Goal: Information Seeking & Learning: Learn about a topic

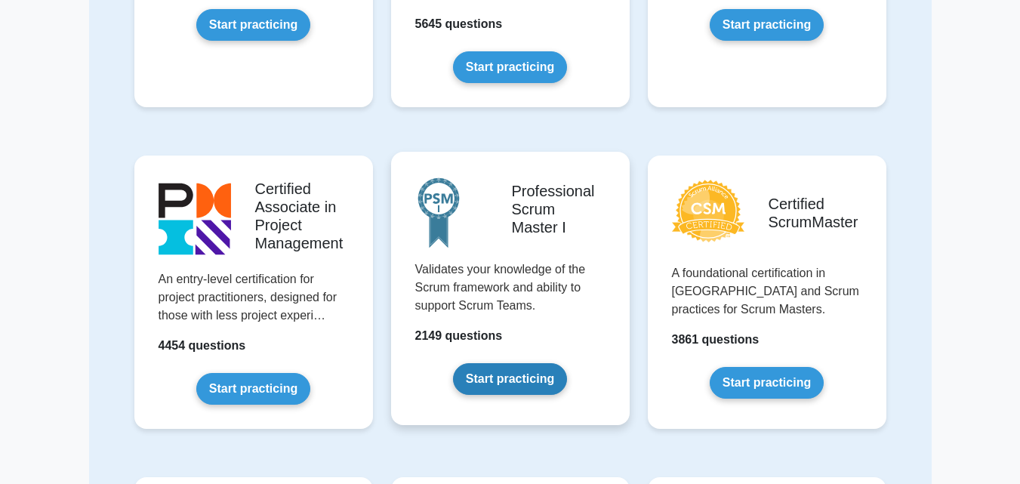
scroll to position [529, 0]
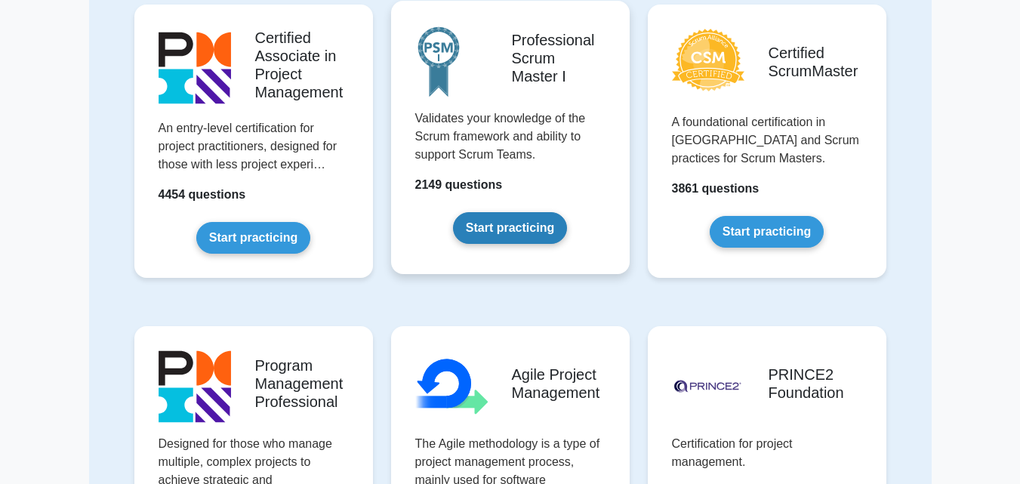
click at [512, 224] on link "Start practicing" at bounding box center [510, 228] width 114 height 32
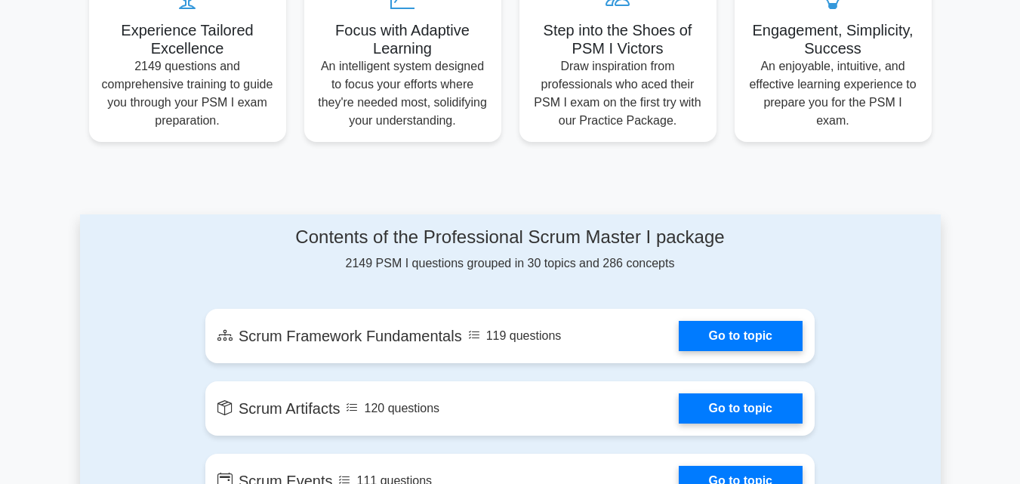
scroll to position [831, 0]
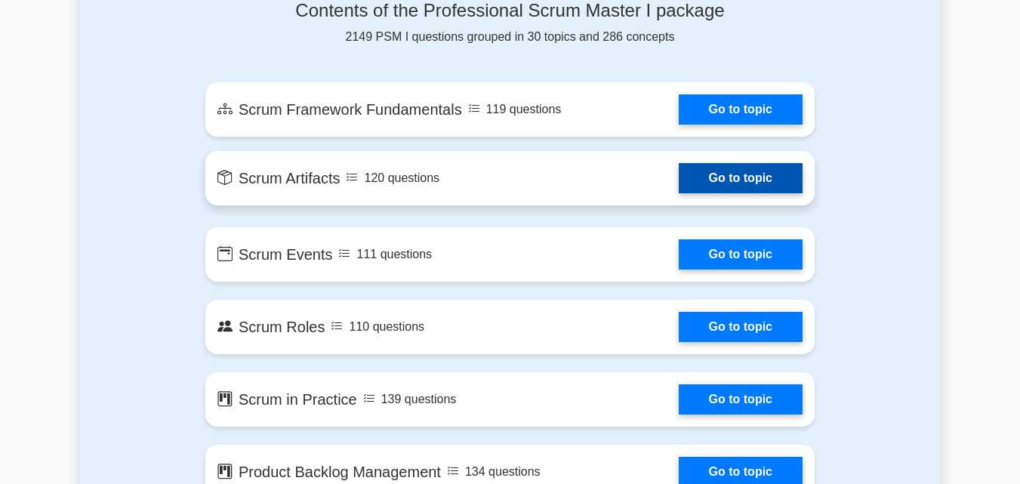
click at [736, 177] on link "Go to topic" at bounding box center [741, 178] width 124 height 30
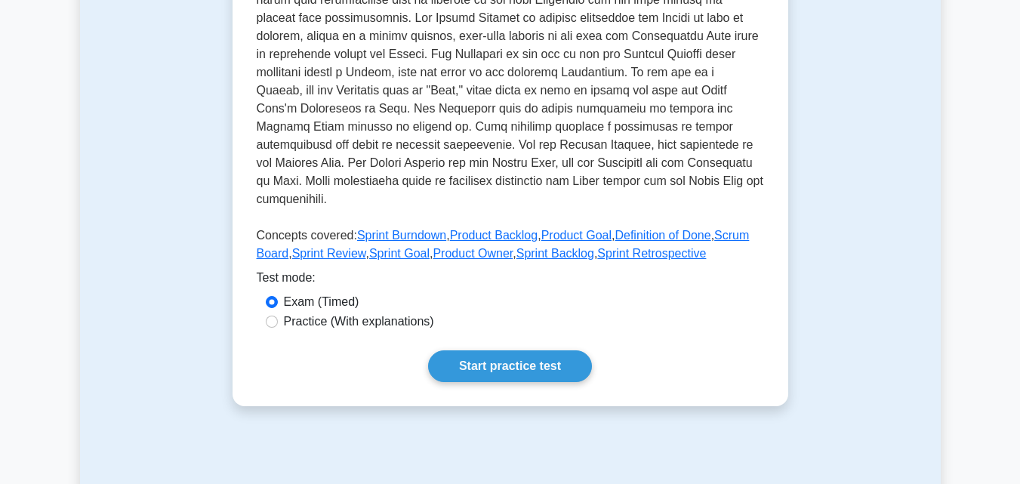
scroll to position [680, 0]
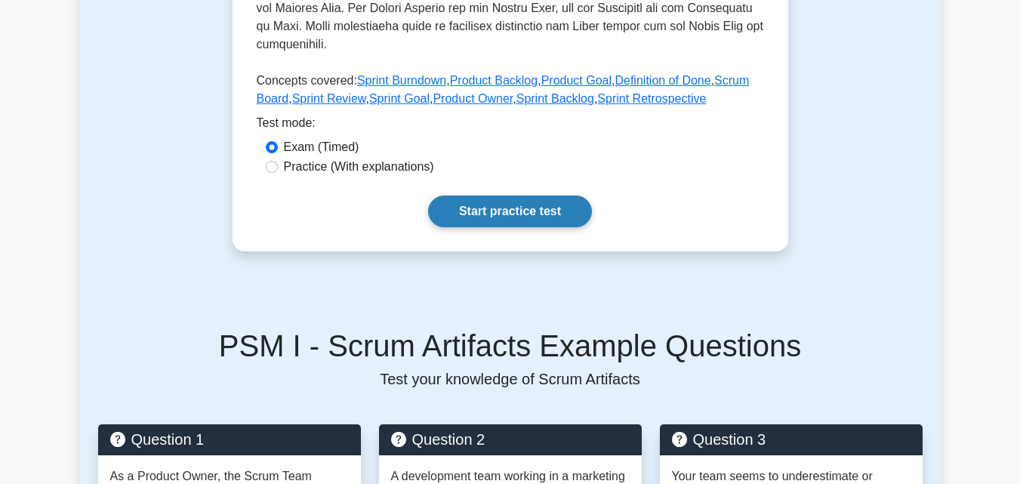
click at [542, 196] on link "Start practice test" at bounding box center [510, 212] width 164 height 32
